Goal: Book appointment/travel/reservation

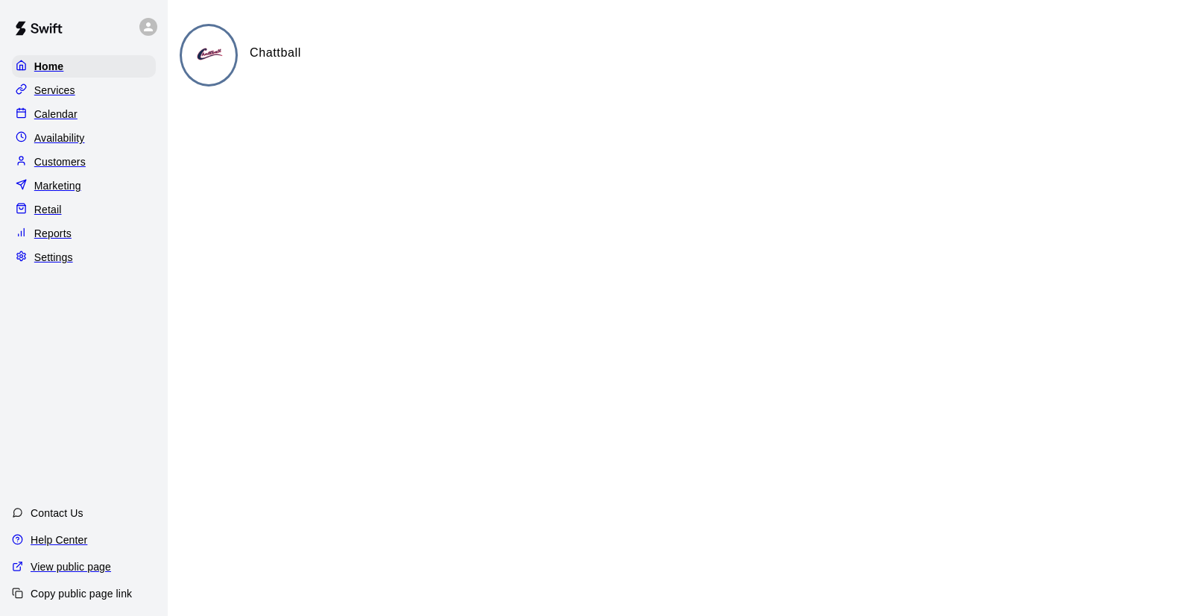
click at [41, 120] on p "Calendar" at bounding box center [55, 114] width 43 height 15
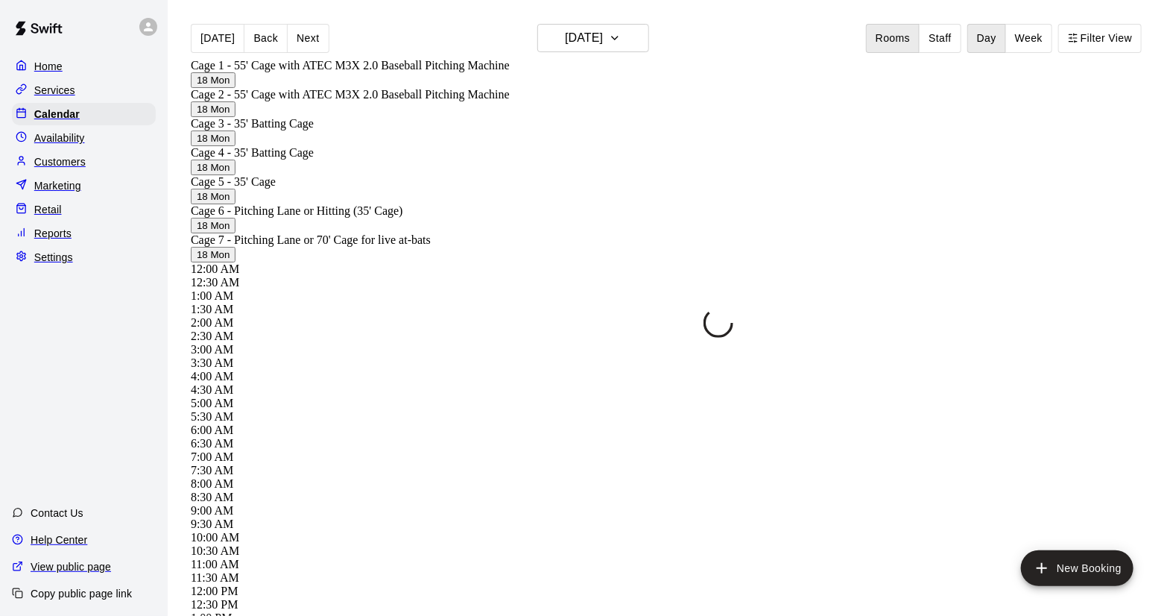
scroll to position [851, 0]
click at [621, 29] on icon "button" at bounding box center [615, 38] width 12 height 18
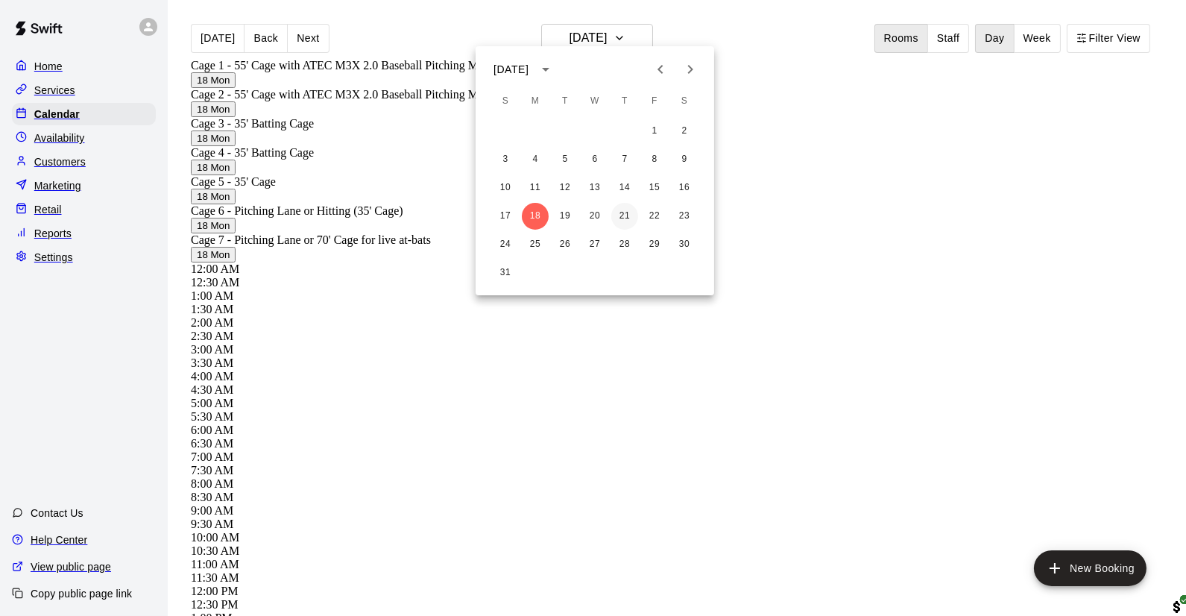
click at [628, 224] on button "21" at bounding box center [624, 216] width 27 height 27
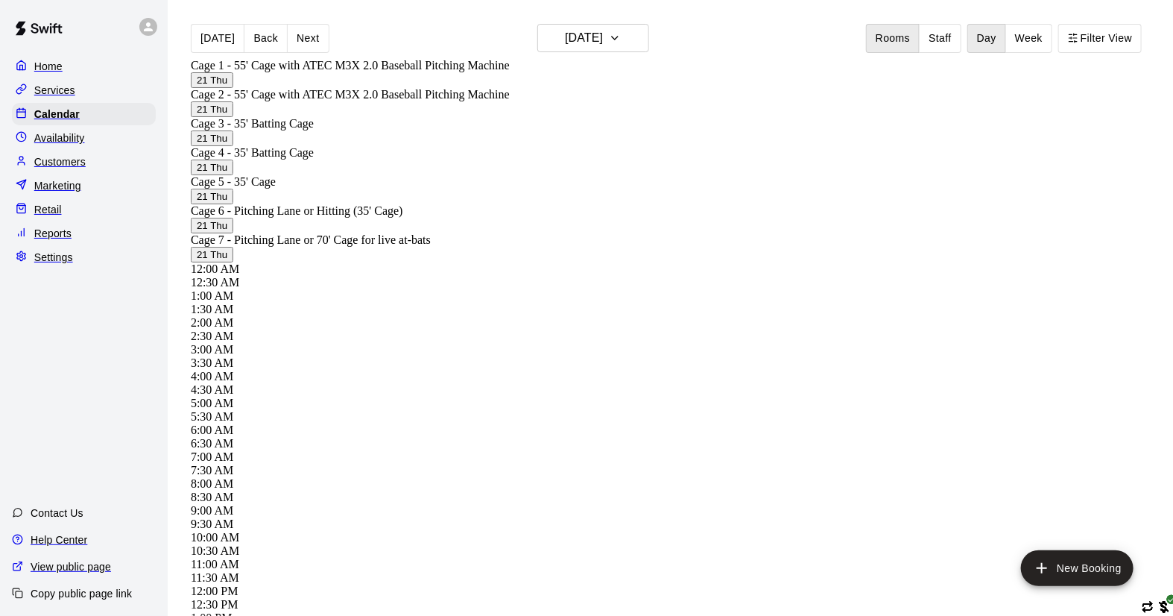
scroll to position [896, 0]
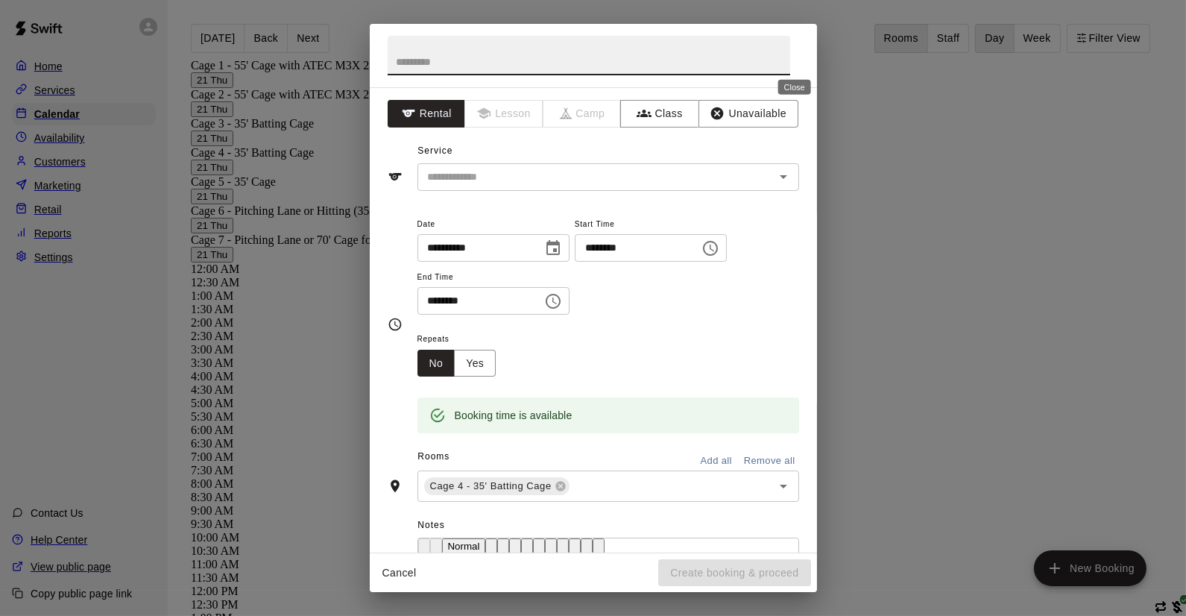
click at [817, 54] on icon "Close" at bounding box center [821, 55] width 9 height 9
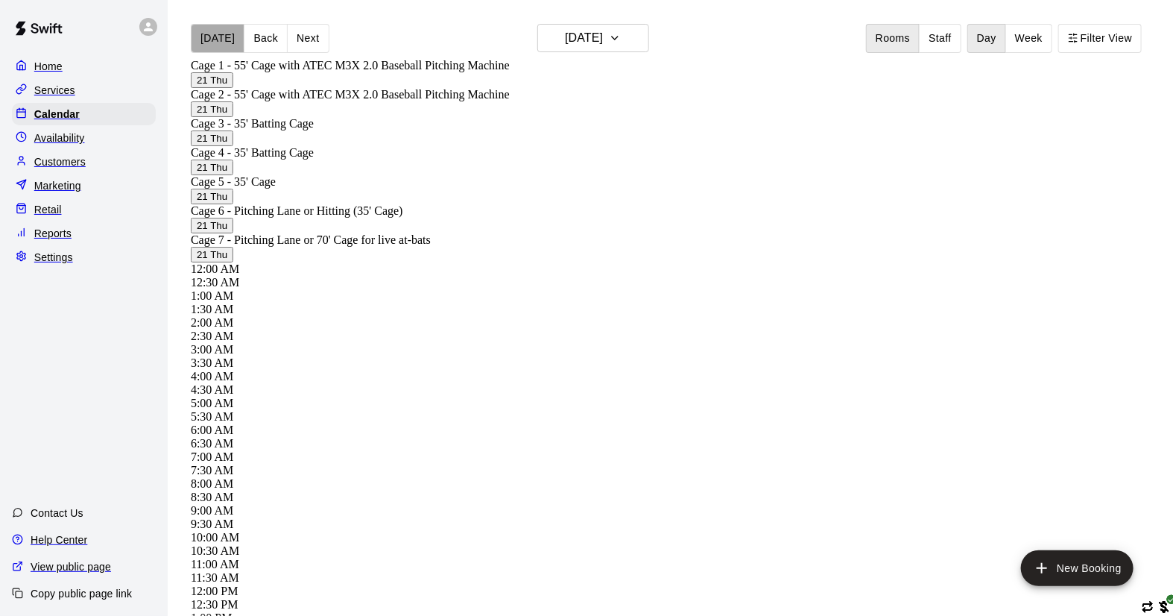
click at [221, 34] on button "[DATE]" at bounding box center [218, 38] width 54 height 29
click at [253, 30] on button "Back" at bounding box center [266, 38] width 44 height 29
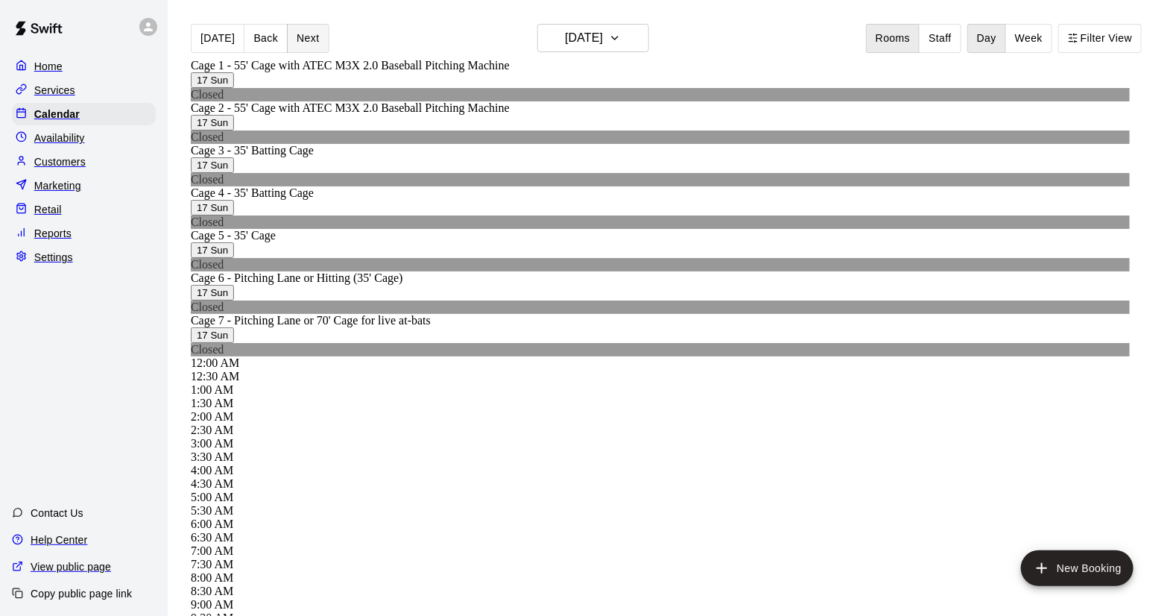
click at [300, 37] on button "Next" at bounding box center [308, 38] width 42 height 29
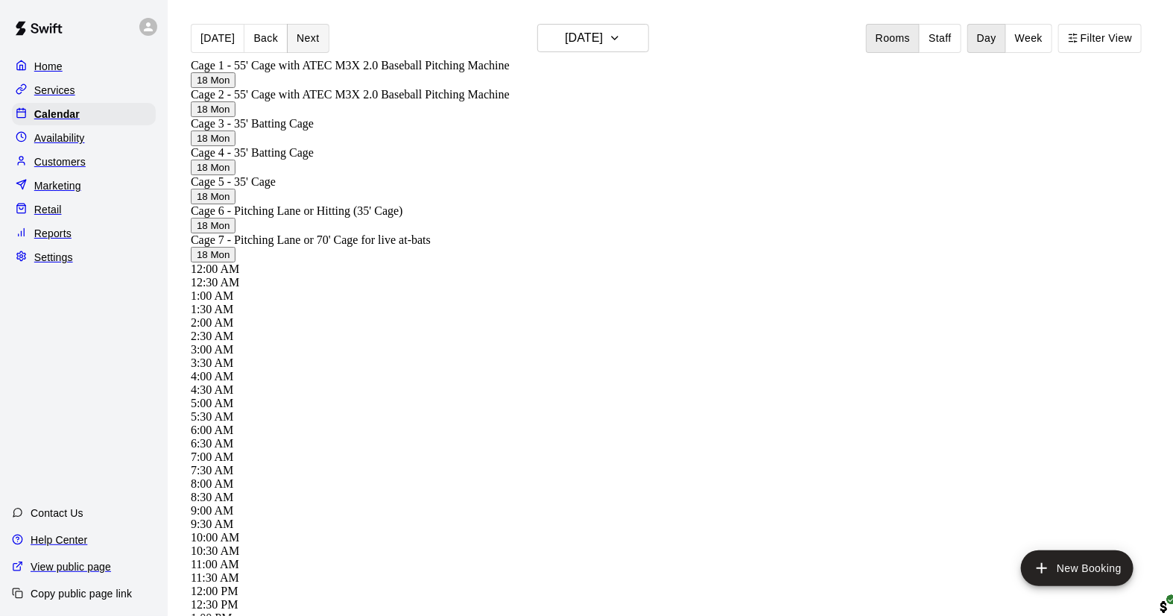
click at [300, 38] on button "Next" at bounding box center [308, 38] width 42 height 29
click at [303, 34] on button "Next" at bounding box center [308, 38] width 42 height 29
click at [306, 31] on button "Next" at bounding box center [308, 38] width 42 height 29
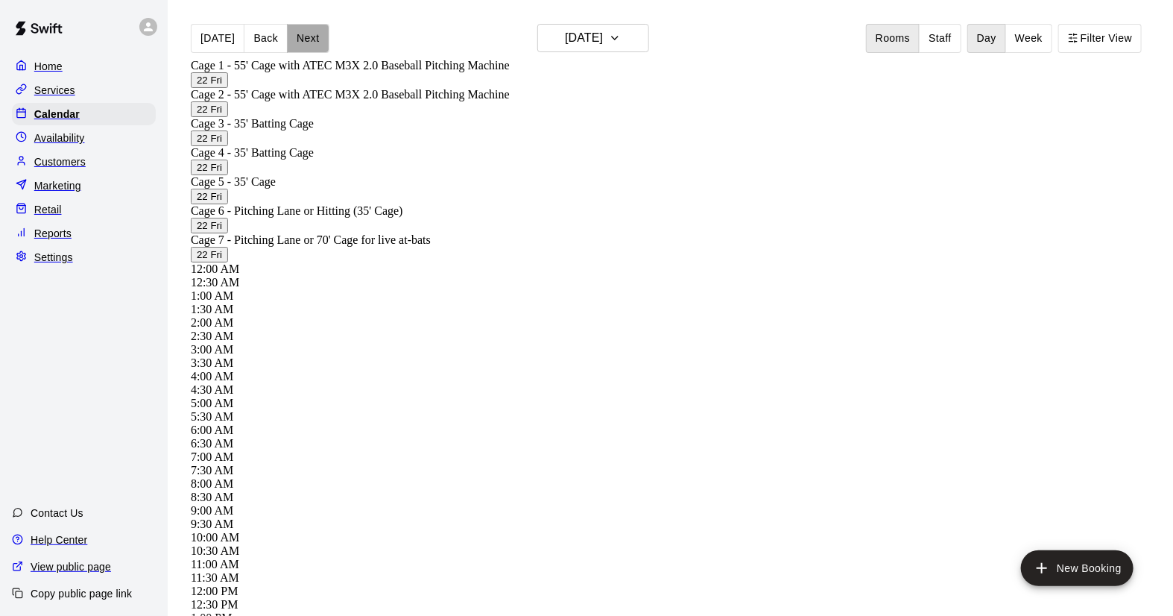
click at [287, 32] on button "Next" at bounding box center [308, 38] width 42 height 29
click at [635, 34] on button "[DATE]" at bounding box center [593, 38] width 112 height 28
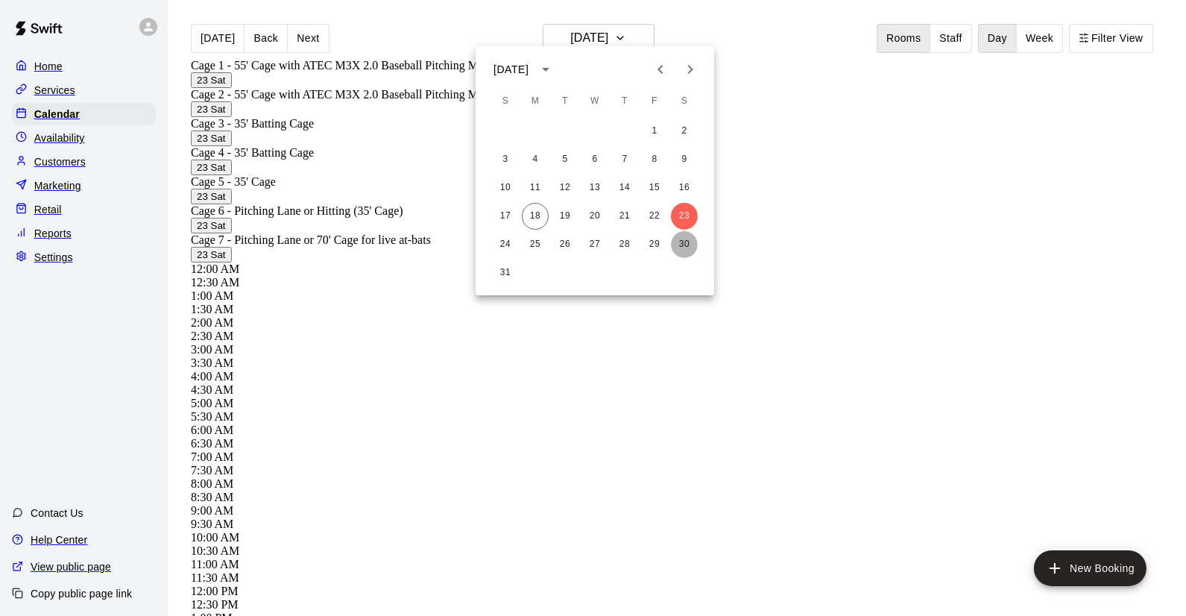
click at [684, 244] on button "30" at bounding box center [684, 244] width 27 height 27
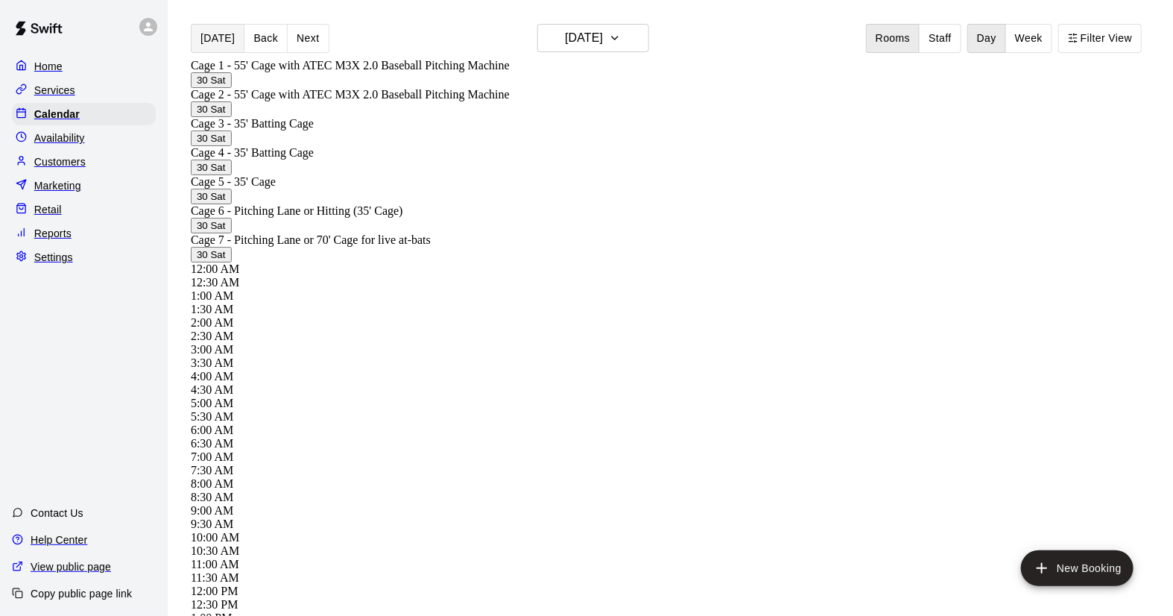
click at [224, 41] on button "[DATE]" at bounding box center [218, 38] width 54 height 29
